Goal: Contribute content

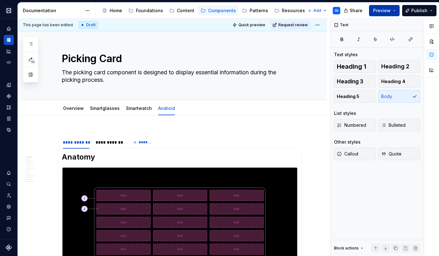
click at [394, 10] on button "Preview" at bounding box center [384, 10] width 31 height 11
click at [434, 9] on button "Publish" at bounding box center [419, 10] width 34 height 11
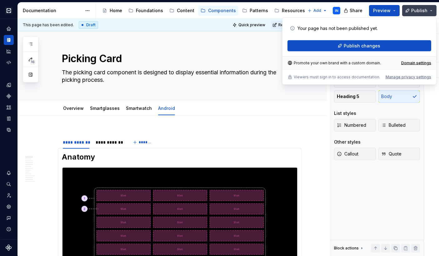
click at [434, 9] on button "Publish" at bounding box center [419, 10] width 34 height 11
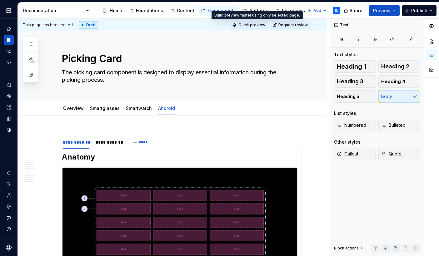
click at [259, 25] on span "Quick preview" at bounding box center [252, 25] width 27 height 5
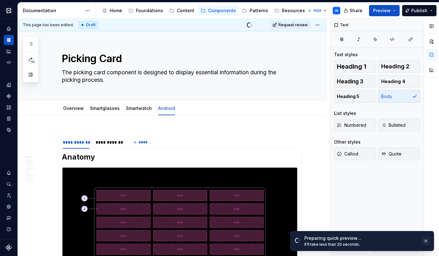
click at [427, 241] on button "button" at bounding box center [426, 241] width 8 height 9
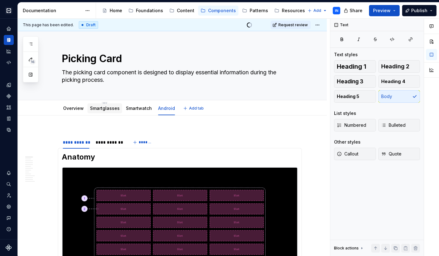
click at [110, 108] on link "Smartglasses" at bounding box center [105, 108] width 30 height 5
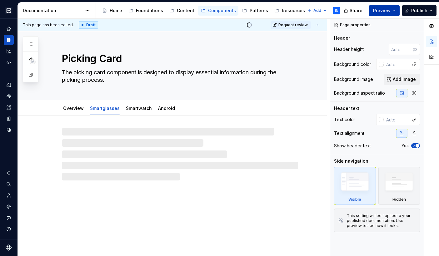
click at [396, 12] on button "Preview" at bounding box center [384, 10] width 31 height 11
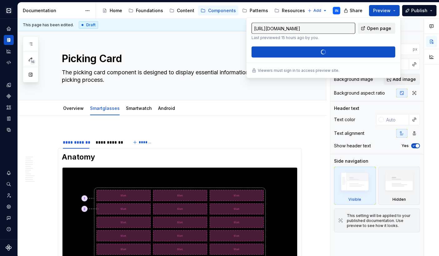
click at [365, 28] on link "Open page" at bounding box center [377, 28] width 38 height 11
click at [131, 109] on link "Smartwatch" at bounding box center [139, 108] width 26 height 5
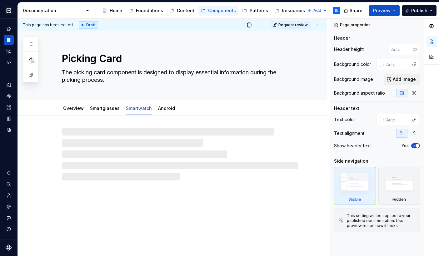
type textarea "*"
